Goal: Task Accomplishment & Management: Complete application form

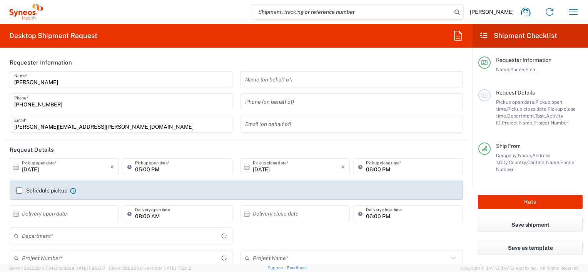
type input "3213"
type input "Serbia"
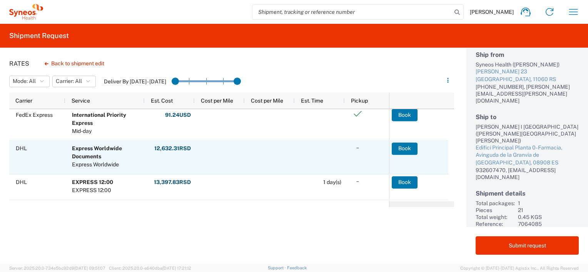
scroll to position [38, 0]
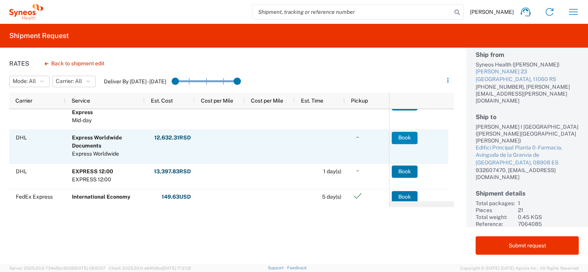
click at [406, 135] on button "Book" at bounding box center [405, 138] width 26 height 12
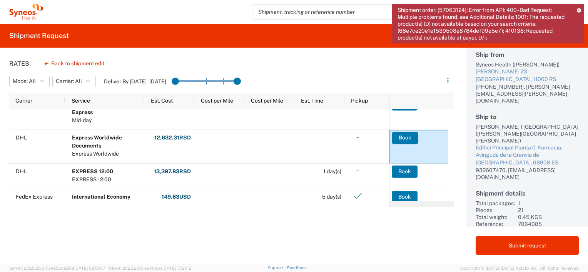
click at [311, 246] on div "Rates Back to shipment edit Mode: All All SMAL Carrier: All All DHL FedEx Expre…" at bounding box center [227, 156] width 454 height 217
click at [579, 10] on icon at bounding box center [579, 10] width 4 height 4
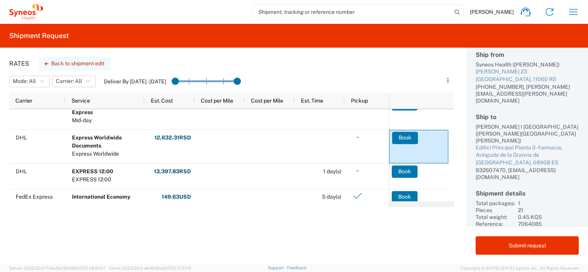
click at [90, 65] on button "Back to shipment edit" at bounding box center [74, 63] width 72 height 13
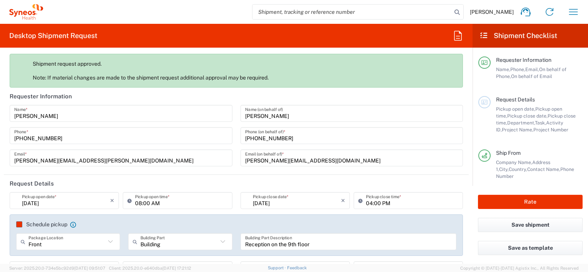
type input "7064085"
type input "MUNDIPHARMA 7064085"
type input "Serbia"
type input "3213"
type input "Spain"
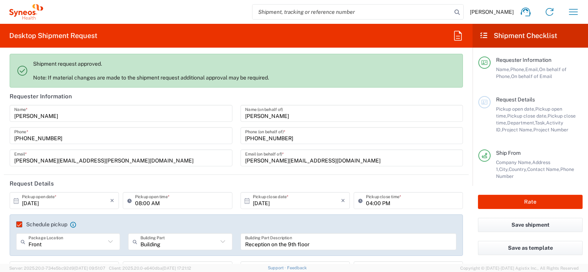
type input "Envelope"
type input "Delivery Duty Paid"
type input "Syneos Health d.o.o. Beograd-Serbia"
click at [363, 242] on input "Reception on the 9th floor" at bounding box center [348, 241] width 207 height 13
click at [529, 117] on span "Pickup close date," at bounding box center [527, 116] width 40 height 6
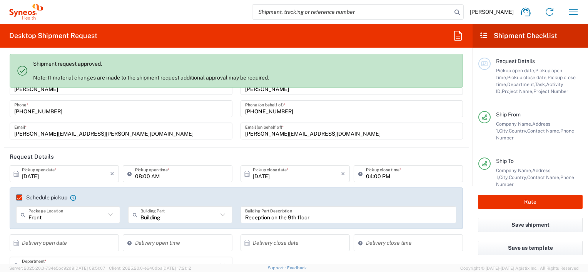
scroll to position [38, 0]
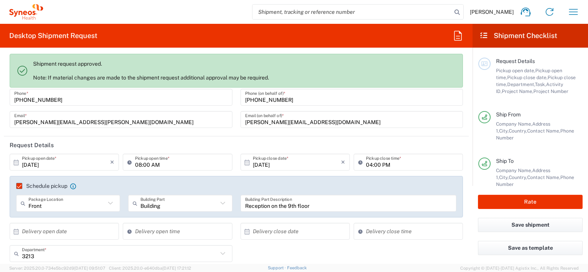
click at [18, 184] on label "Schedule pickup" at bounding box center [41, 186] width 51 height 6
click at [16, 186] on input "Schedule pickup" at bounding box center [16, 186] width 0 height 0
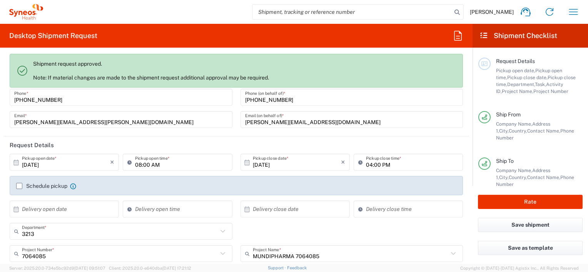
click at [18, 184] on label "Schedule pickup" at bounding box center [41, 186] width 51 height 6
click at [19, 186] on input "Schedule pickup" at bounding box center [19, 186] width 0 height 0
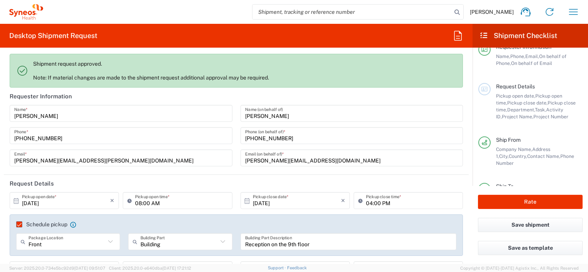
scroll to position [0, 0]
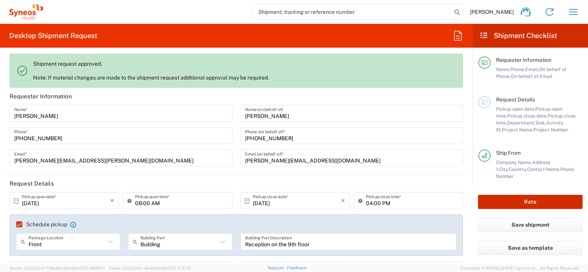
click at [531, 202] on button "Rate" at bounding box center [530, 202] width 105 height 14
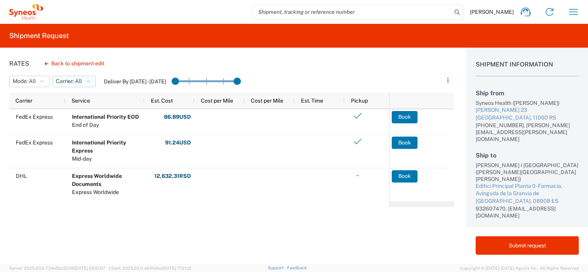
click at [88, 80] on icon "button" at bounding box center [88, 81] width 4 height 5
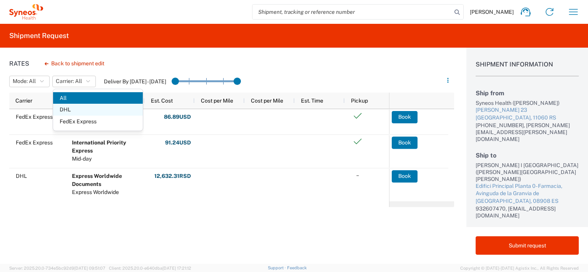
click at [70, 107] on span "DHL" at bounding box center [98, 110] width 90 height 12
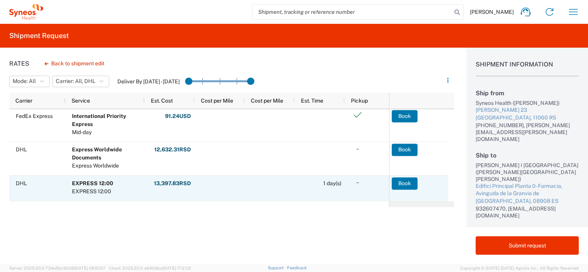
scroll to position [38, 0]
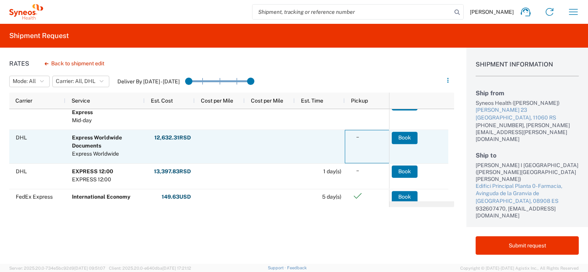
click at [355, 137] on icon at bounding box center [357, 136] width 13 height 13
click at [357, 135] on icon at bounding box center [357, 136] width 13 height 13
click at [359, 135] on icon at bounding box center [357, 136] width 13 height 13
click at [358, 135] on icon at bounding box center [357, 136] width 13 height 13
drag, startPoint x: 359, startPoint y: 138, endPoint x: 361, endPoint y: 142, distance: 4.5
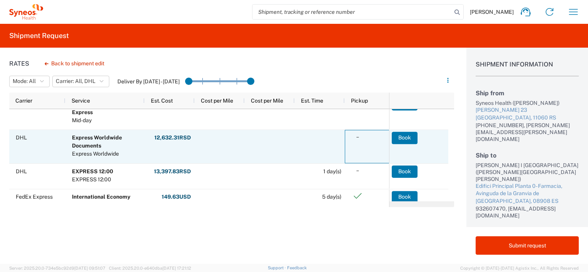
click at [361, 142] on icon at bounding box center [357, 136] width 13 height 13
click at [406, 137] on button "Book" at bounding box center [405, 138] width 26 height 12
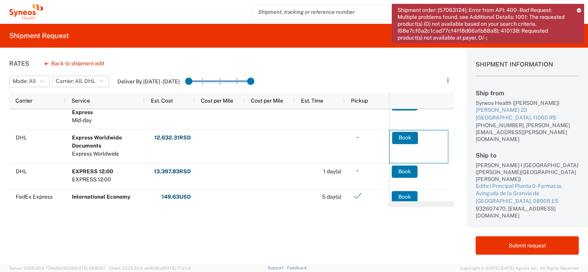
click at [580, 10] on icon at bounding box center [579, 10] width 4 height 4
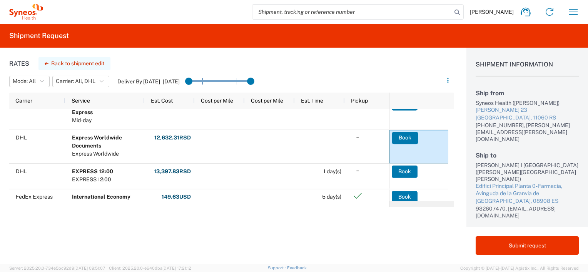
click at [86, 63] on button "Back to shipment edit" at bounding box center [74, 63] width 72 height 13
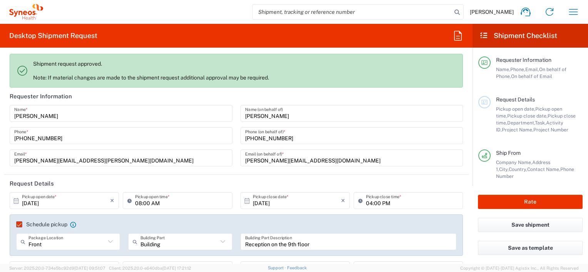
type input "7064085"
type input "MUNDIPHARMA 7064085"
type input "Envelope"
type input "3213"
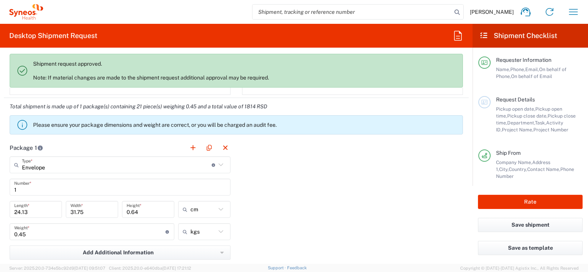
scroll to position [693, 0]
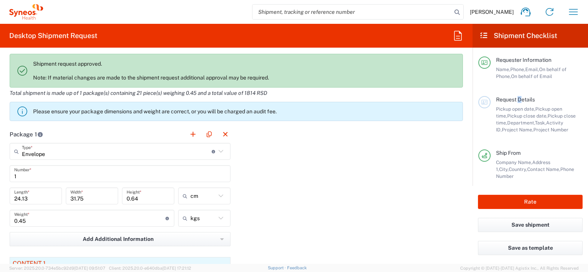
click at [519, 101] on span "Request Details" at bounding box center [515, 100] width 39 height 6
drag, startPoint x: 519, startPoint y: 101, endPoint x: 524, endPoint y: 115, distance: 15.3
click at [522, 114] on span "Pickup close date," at bounding box center [527, 116] width 40 height 6
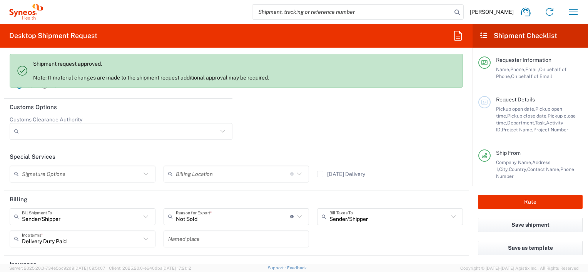
scroll to position [1147, 0]
